Goal: Information Seeking & Learning: Understand process/instructions

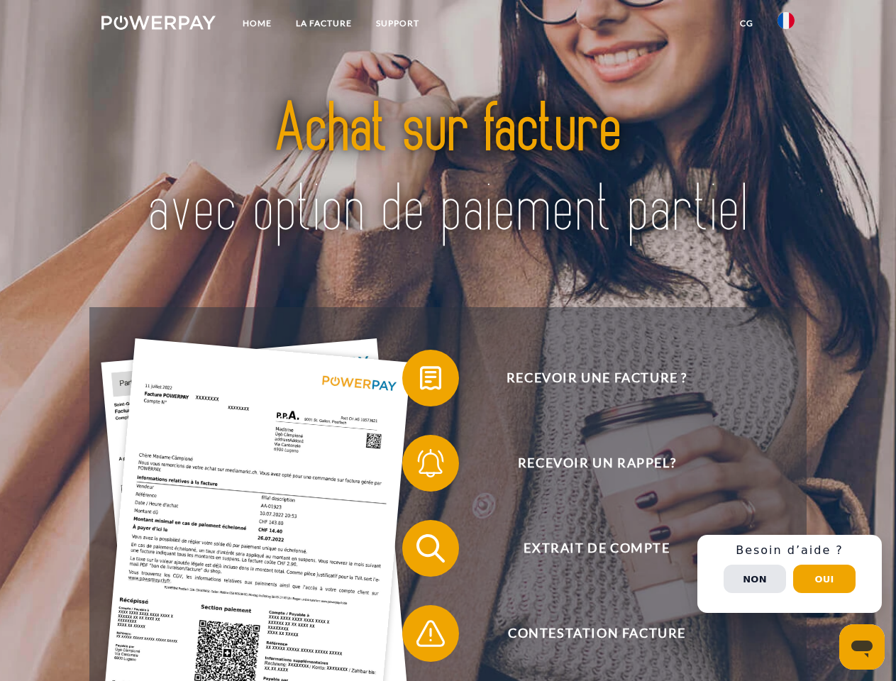
click at [158, 25] on img at bounding box center [158, 23] width 114 height 14
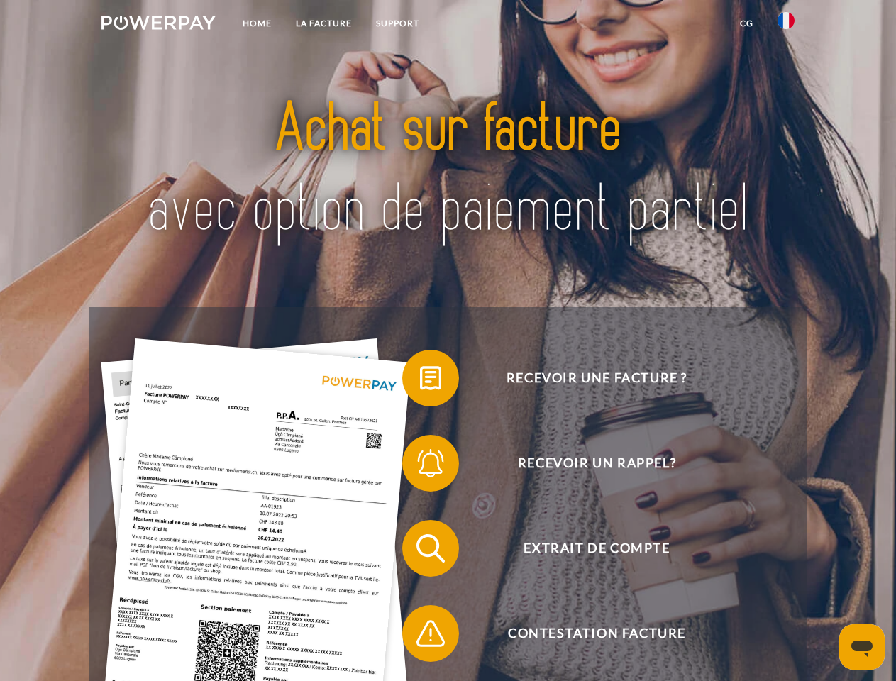
click at [786, 25] on img at bounding box center [786, 20] width 17 height 17
click at [746, 23] on link "CG" at bounding box center [747, 24] width 38 height 26
click at [420, 381] on span at bounding box center [409, 378] width 71 height 71
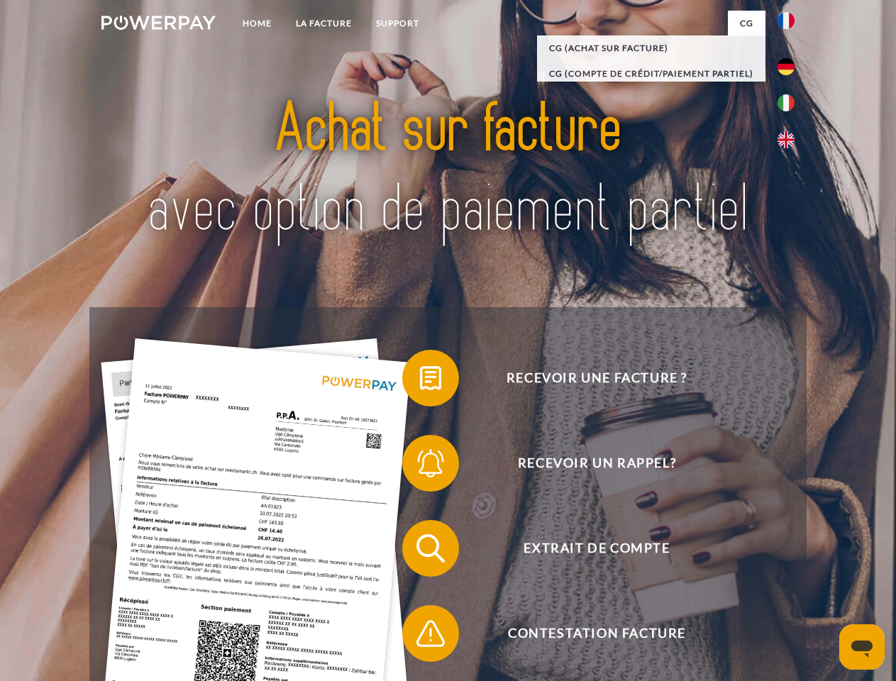
click at [420, 466] on span at bounding box center [409, 463] width 71 height 71
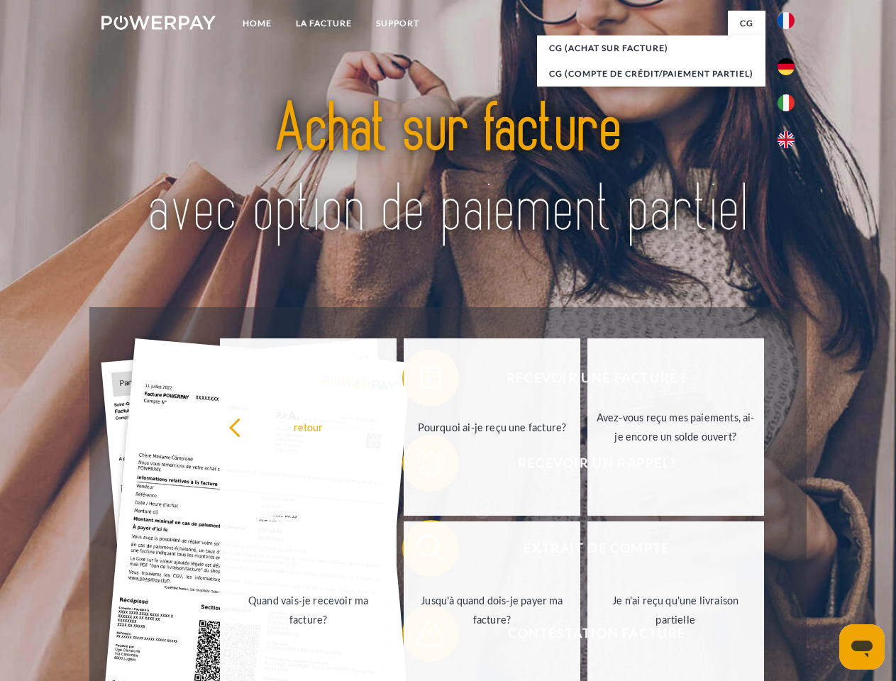
click at [420, 551] on link "Jusqu'à quand dois-je payer ma facture?" at bounding box center [492, 609] width 177 height 177
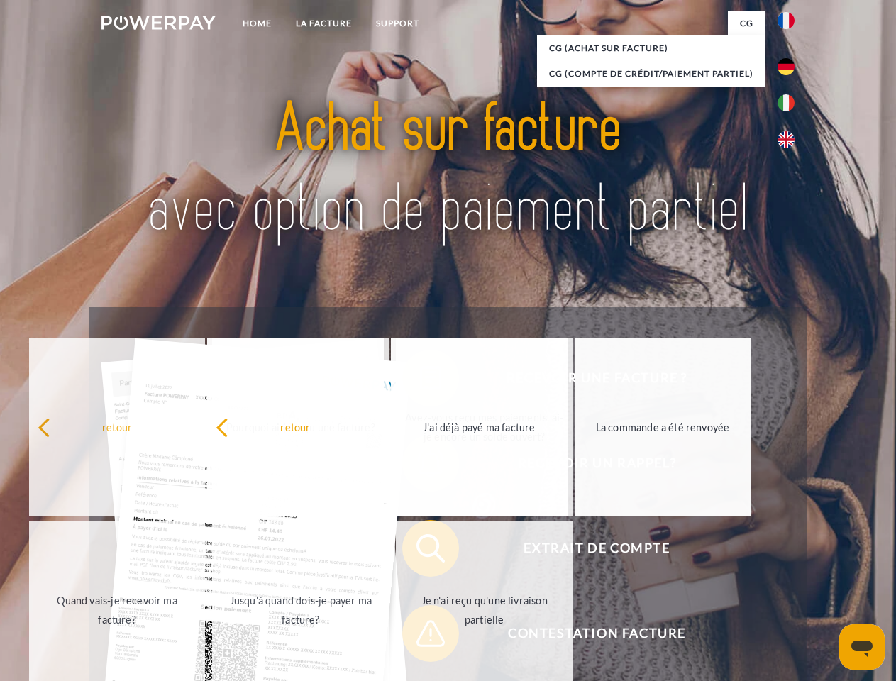
click at [420, 636] on span at bounding box center [409, 633] width 71 height 71
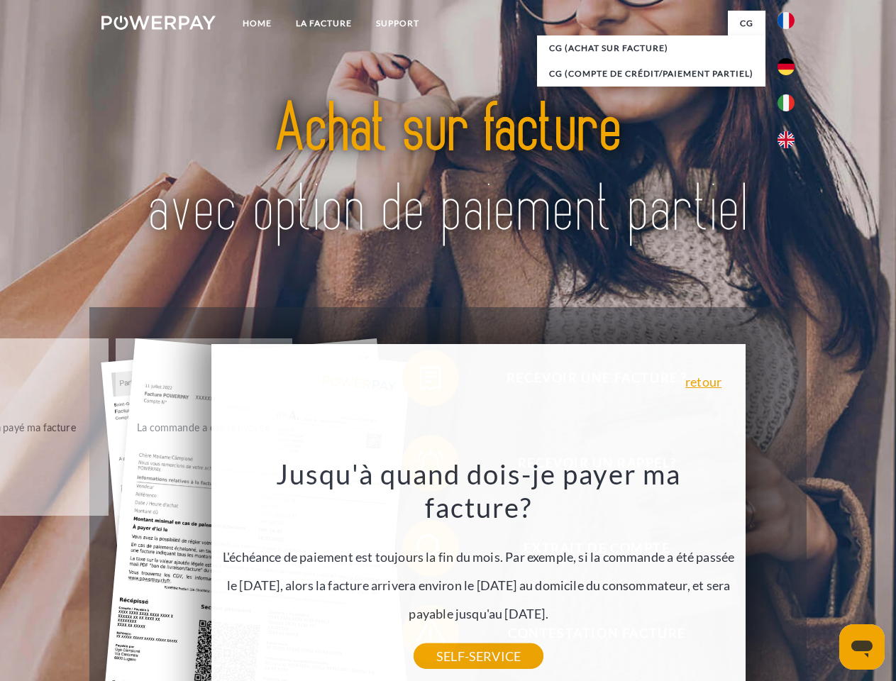
click at [790, 574] on div "Recevoir une facture ? Recevoir un rappel? Extrait de compte retour" at bounding box center [447, 591] width 717 height 568
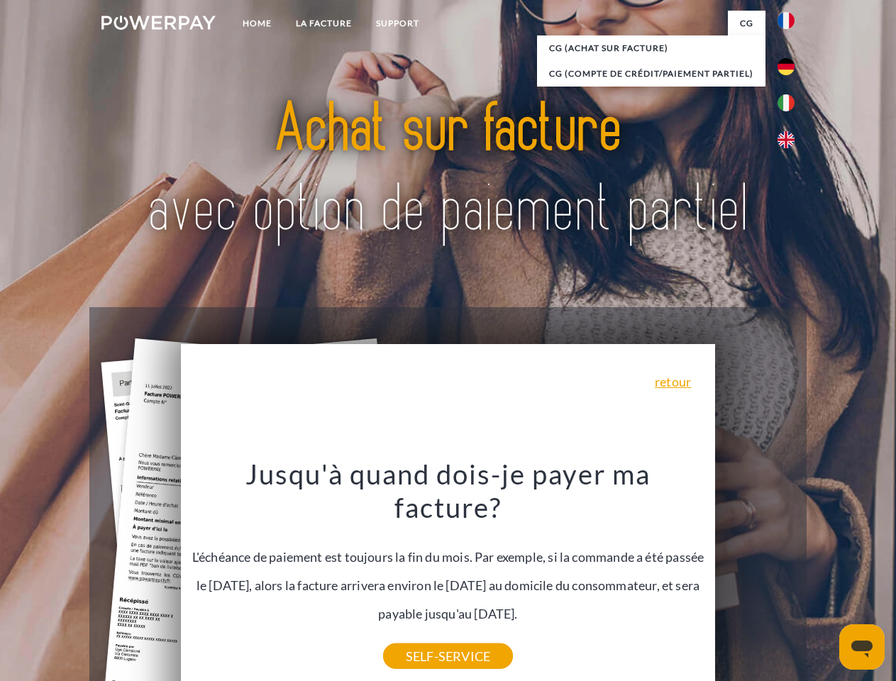
click at [755, 577] on span "Extrait de compte" at bounding box center [597, 548] width 348 height 57
click at [824, 579] on header "Home LA FACTURE Support" at bounding box center [448, 490] width 896 height 980
